Goal: Task Accomplishment & Management: Use online tool/utility

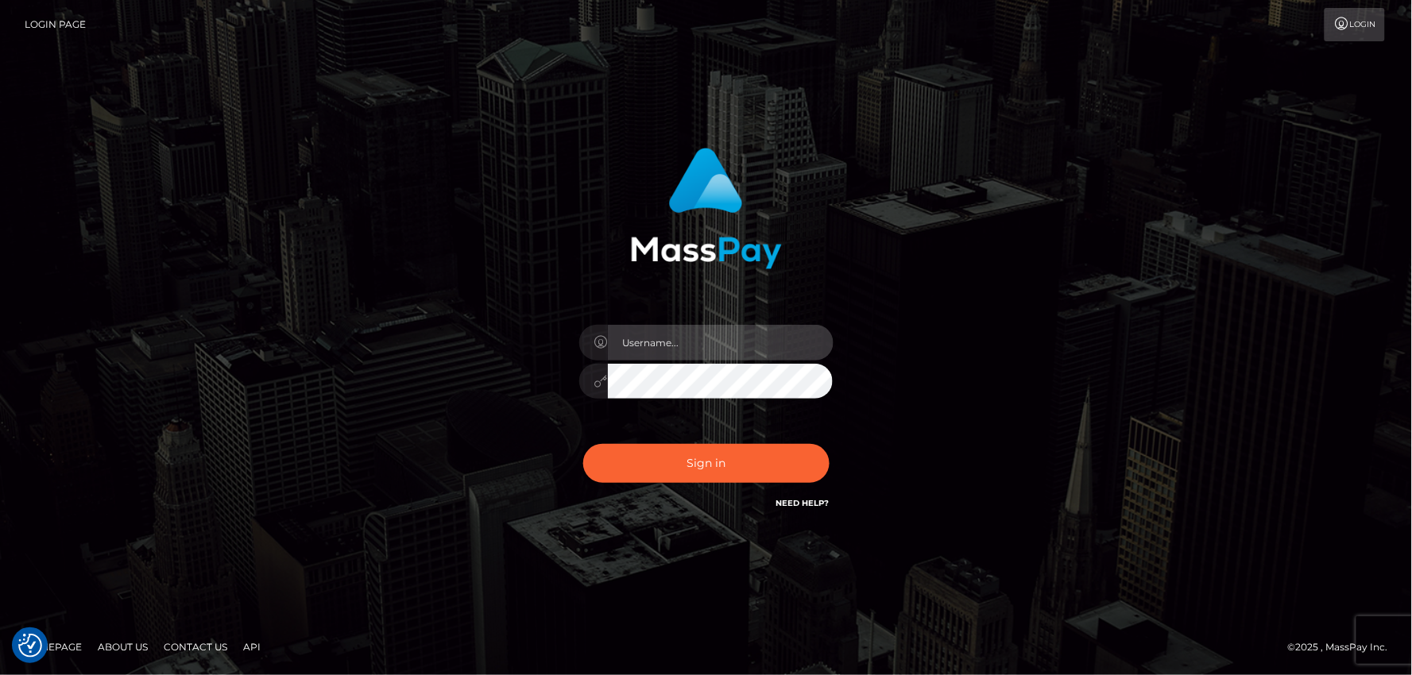
click at [667, 347] on input "text" at bounding box center [721, 343] width 226 height 36
type input "mdemassi"
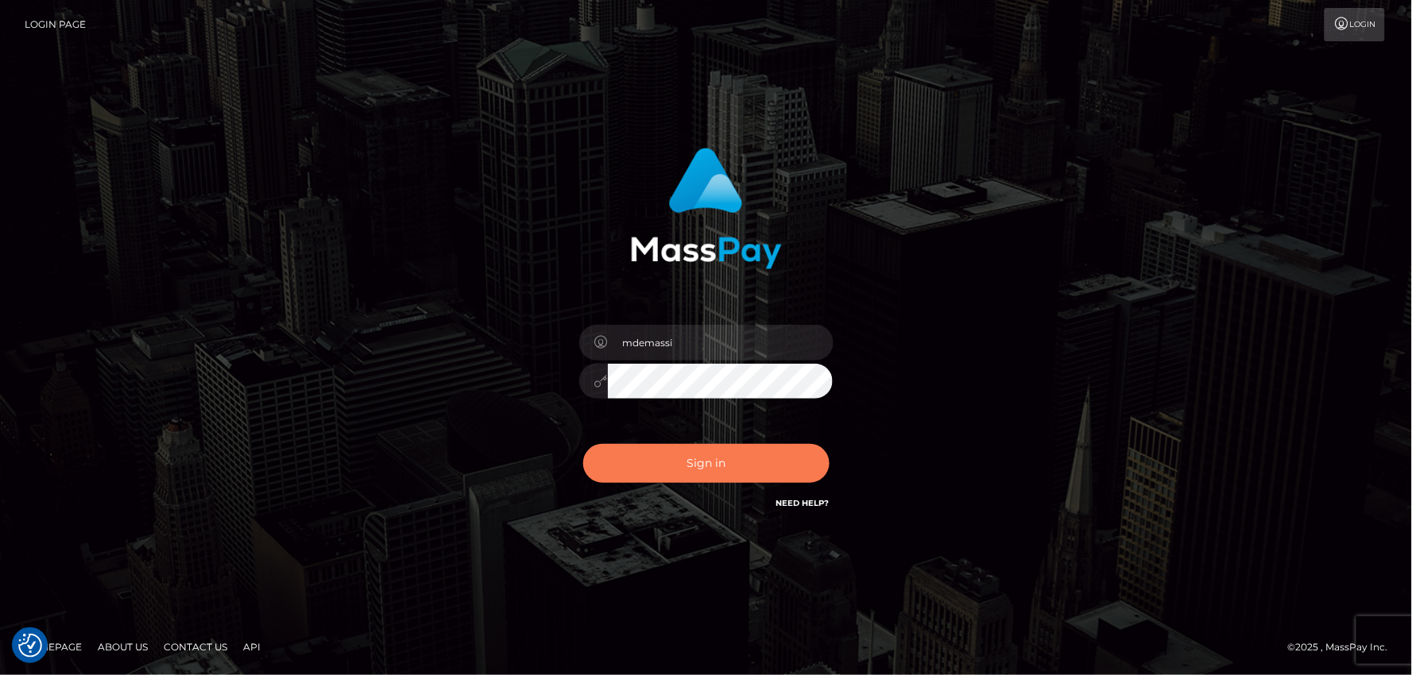
click at [703, 463] on button "Sign in" at bounding box center [706, 463] width 246 height 39
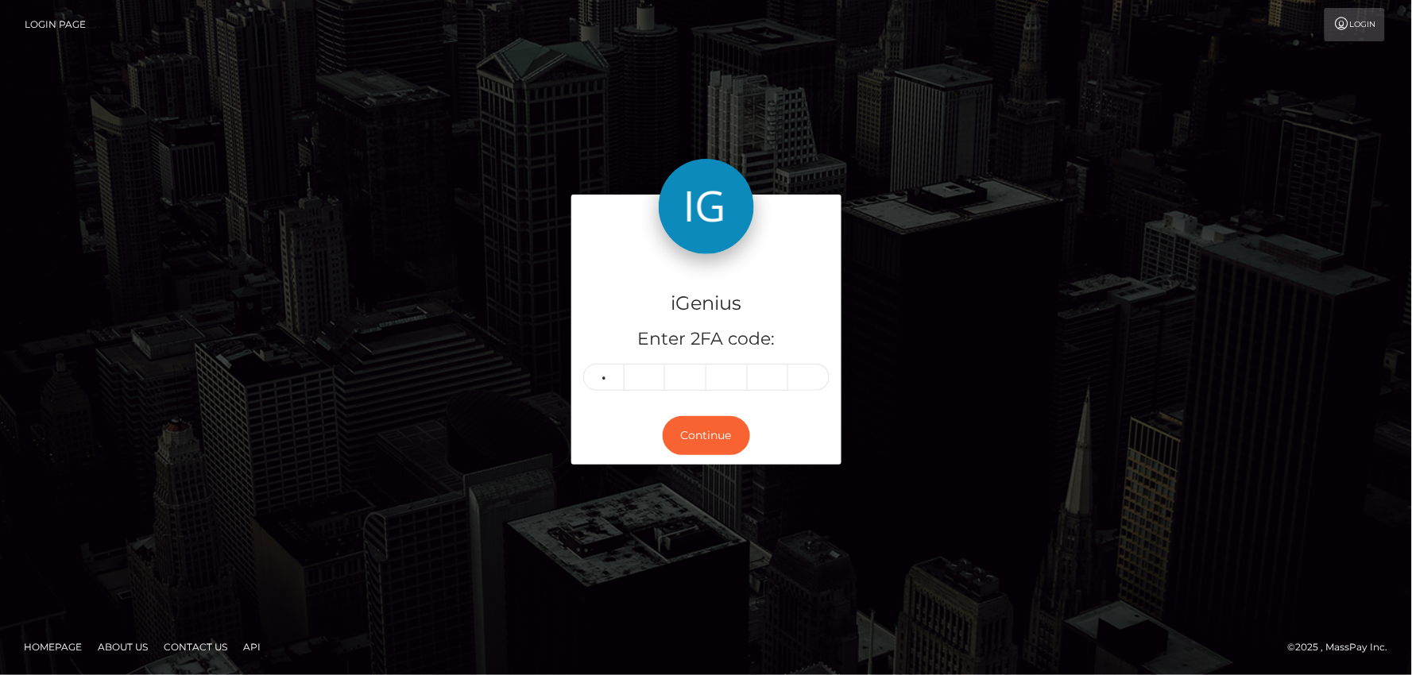
type input "2"
type input "0"
type input "2"
type input "1"
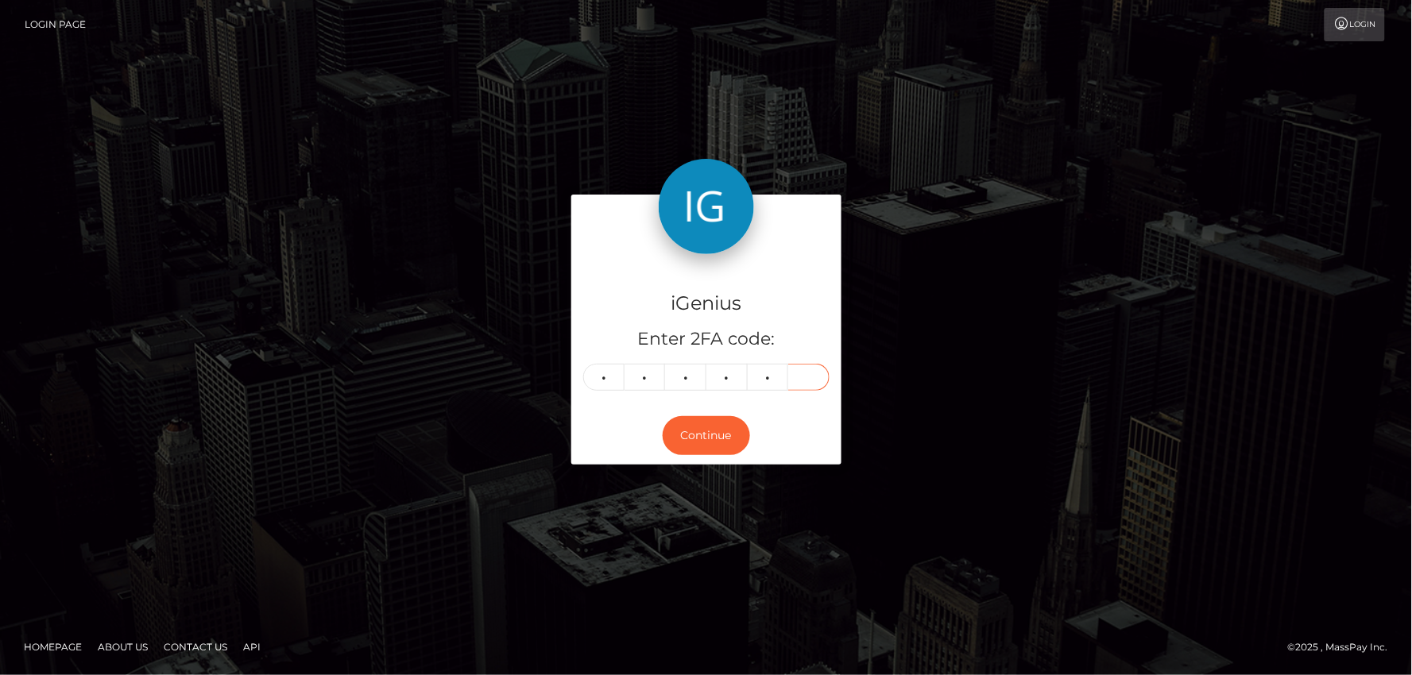
type input "3"
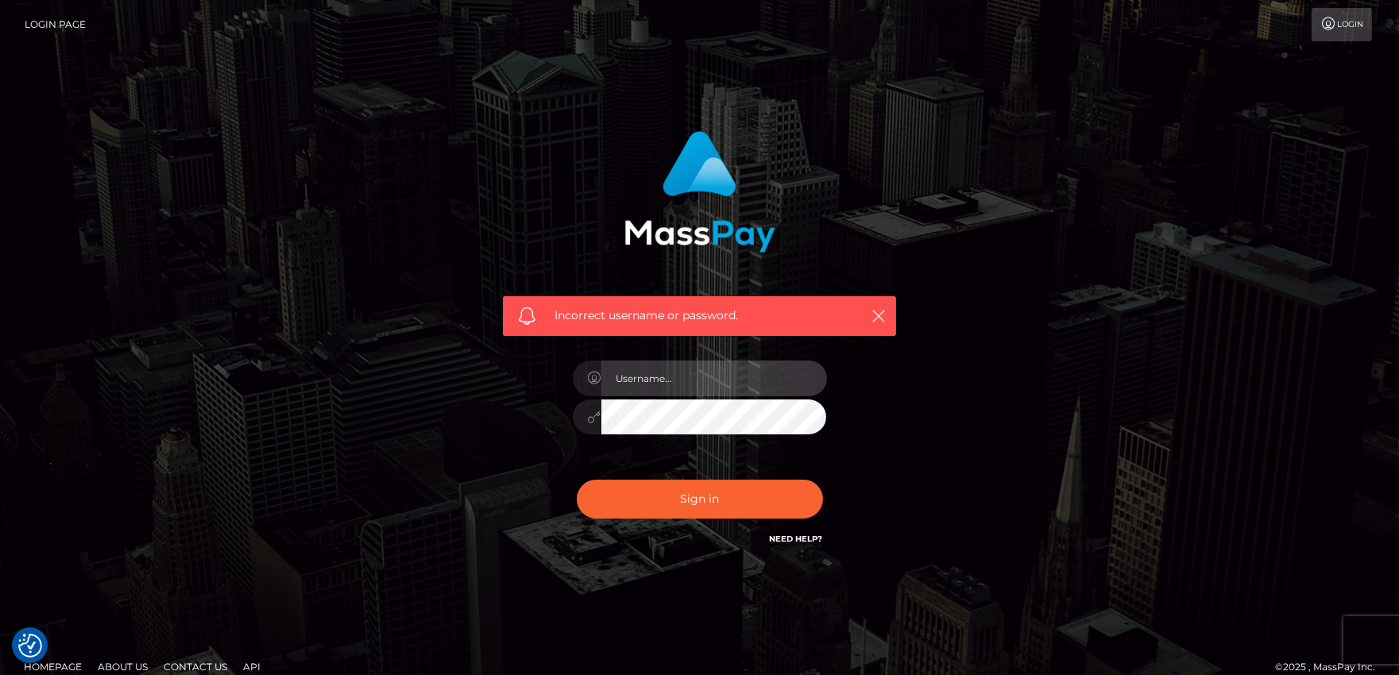
drag, startPoint x: 620, startPoint y: 374, endPoint x: 683, endPoint y: 398, distance: 67.1
click at [628, 376] on input "text" at bounding box center [714, 379] width 226 height 36
type input "mdemassi"
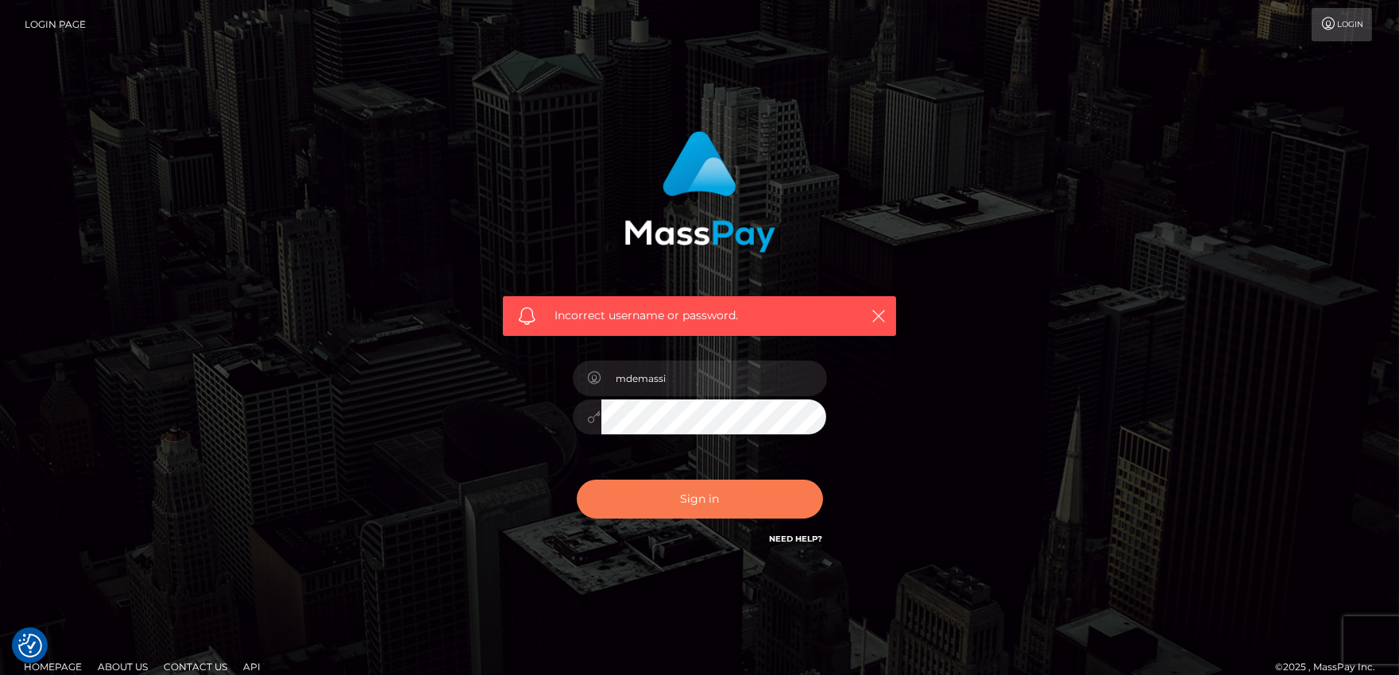
click at [674, 506] on button "Sign in" at bounding box center [700, 499] width 246 height 39
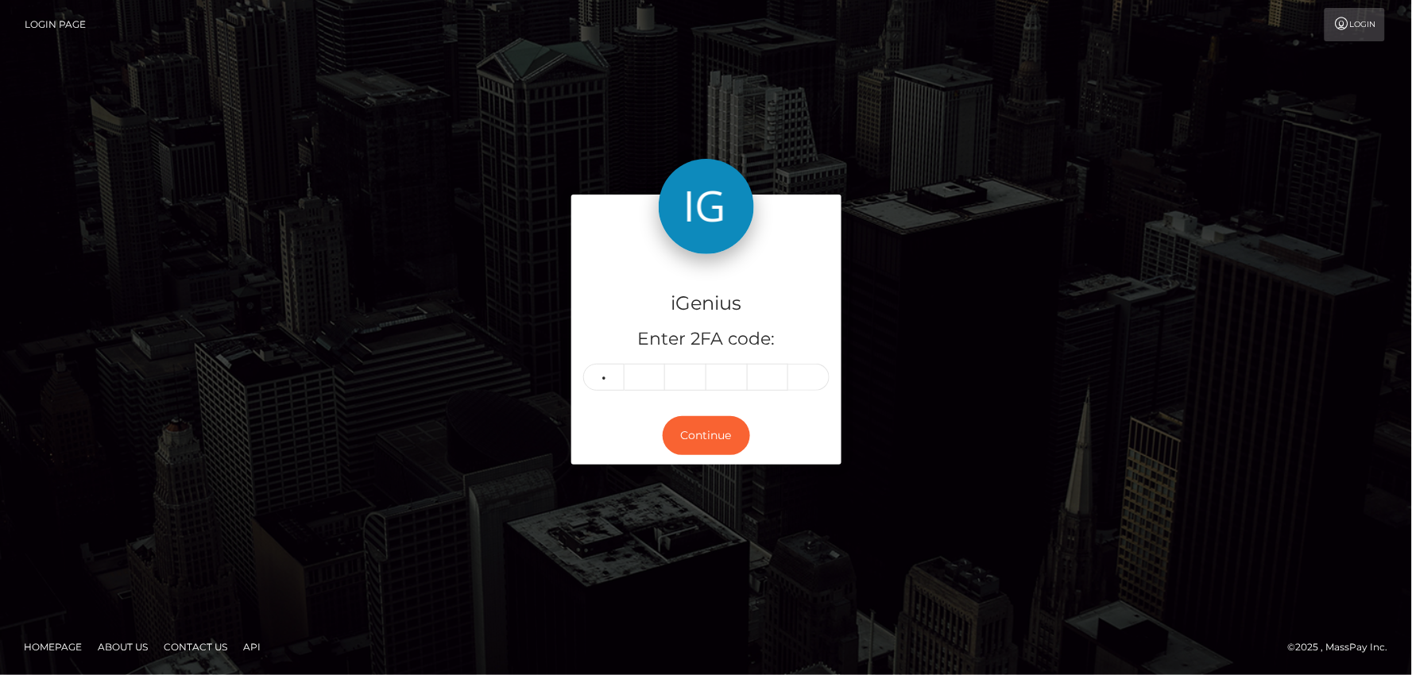
type input "3"
type input "1"
type input "3"
type input "1"
type input "0"
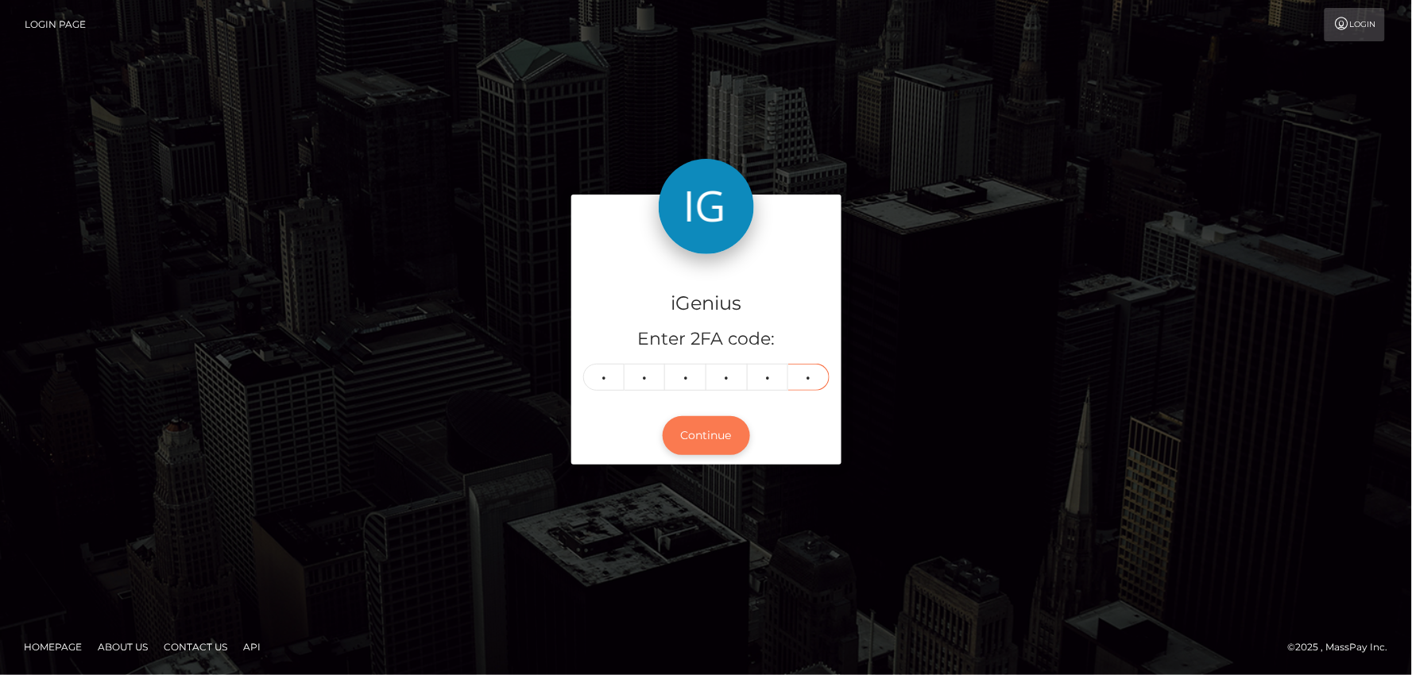
type input "7"
click at [679, 438] on button "Continue" at bounding box center [706, 435] width 87 height 39
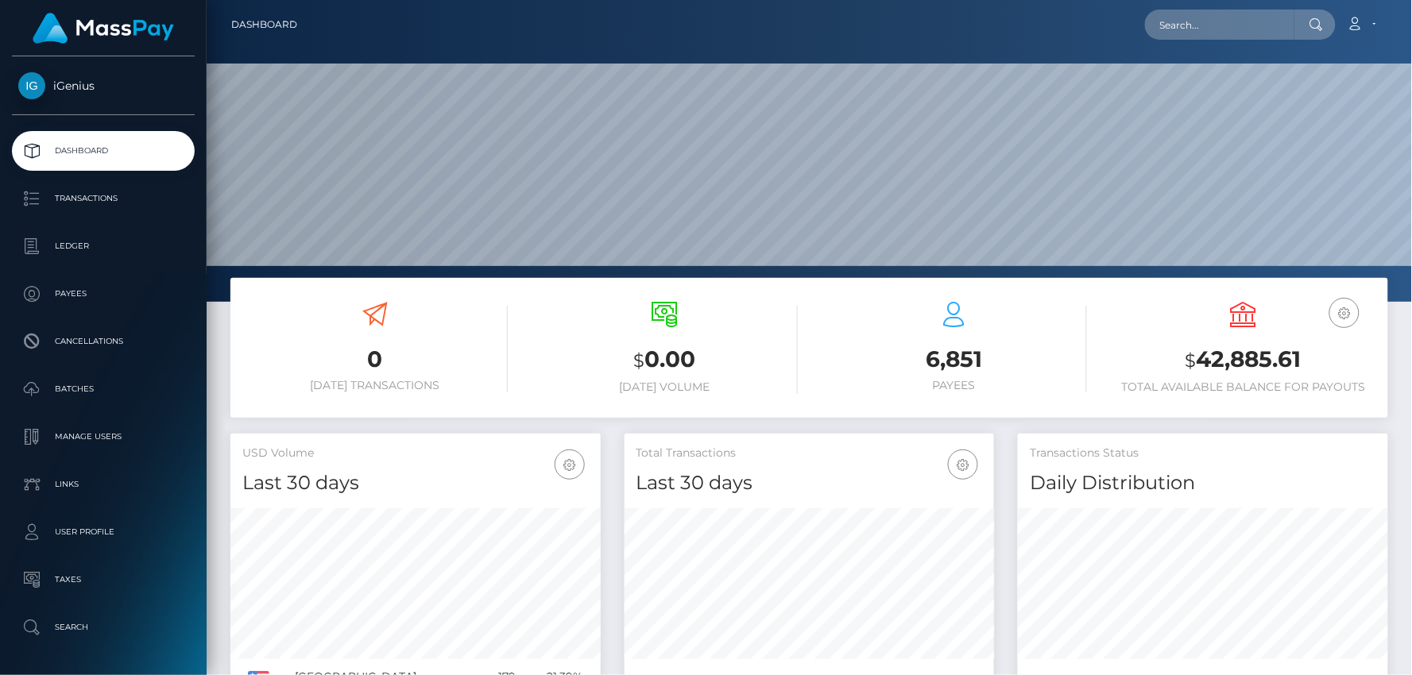
scroll to position [281, 370]
